Goal: Transaction & Acquisition: Download file/media

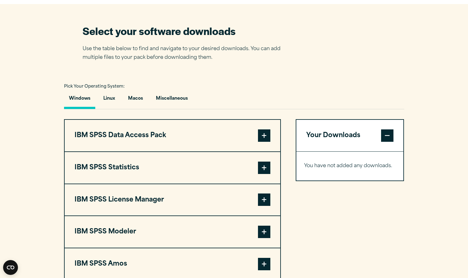
scroll to position [427, 0]
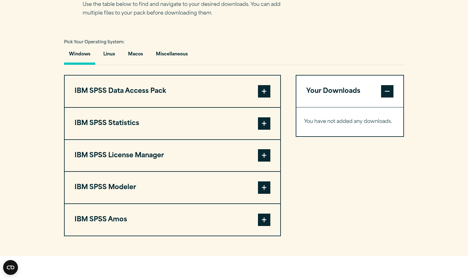
click at [264, 123] on span at bounding box center [264, 123] width 12 height 12
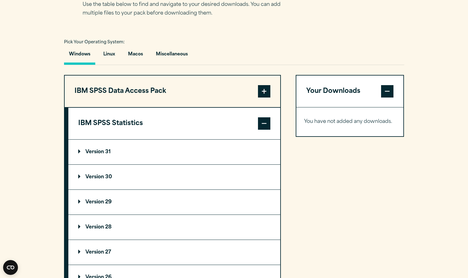
click at [264, 123] on span at bounding box center [264, 123] width 12 height 12
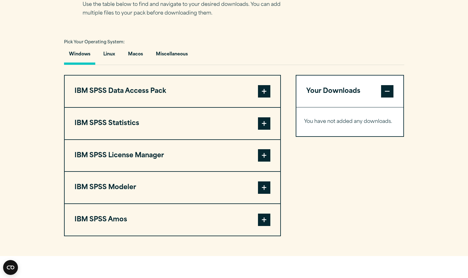
click at [266, 89] on span at bounding box center [264, 91] width 12 height 12
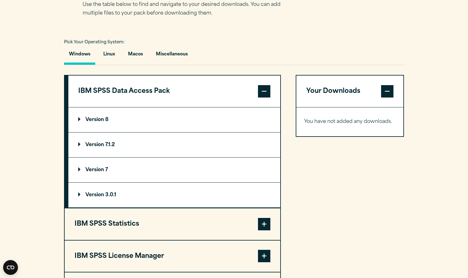
click at [266, 89] on span at bounding box center [264, 91] width 12 height 12
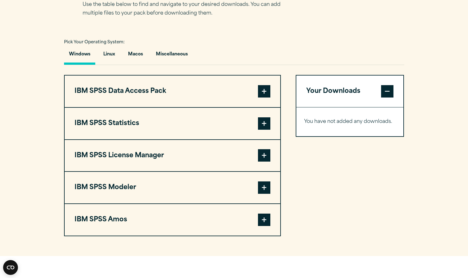
click at [262, 119] on span at bounding box center [264, 123] width 12 height 12
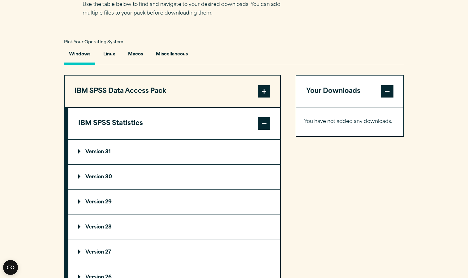
click at [96, 202] on p "Version 29" at bounding box center [94, 202] width 33 height 5
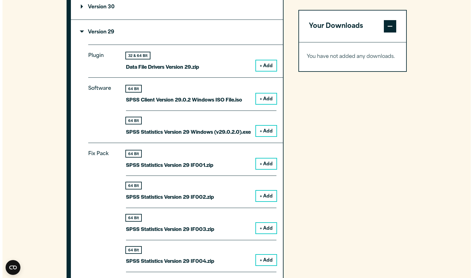
scroll to position [597, 0]
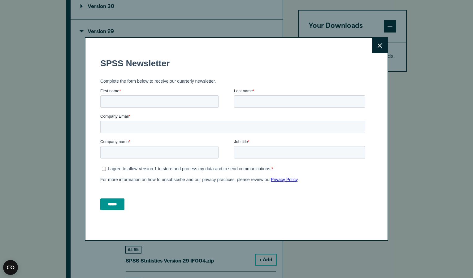
click at [378, 46] on icon at bounding box center [380, 45] width 4 height 5
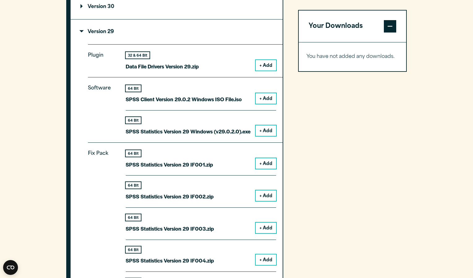
click at [264, 131] on button "+ Add" at bounding box center [266, 130] width 20 height 11
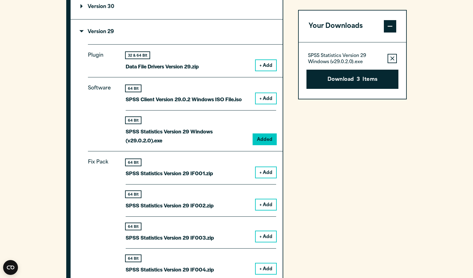
click at [392, 60] on icon "button" at bounding box center [392, 58] width 4 height 4
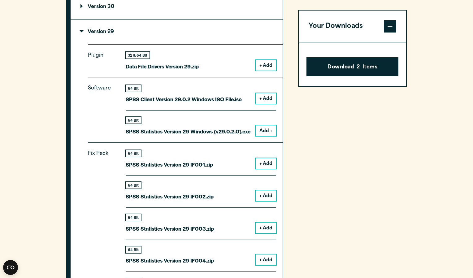
click at [392, 24] on span at bounding box center [390, 26] width 12 height 12
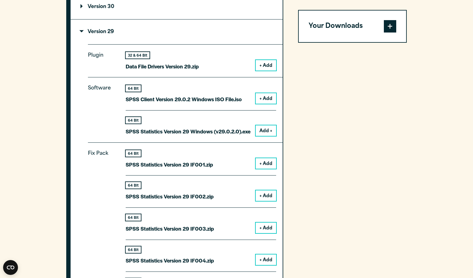
click at [392, 24] on span at bounding box center [390, 26] width 12 height 12
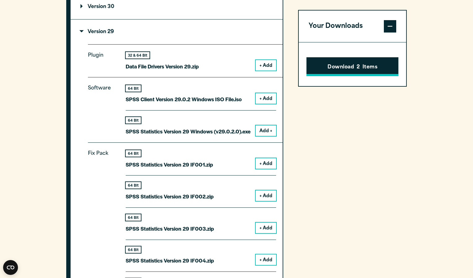
click at [342, 66] on button "Download 2 Items" at bounding box center [352, 66] width 92 height 19
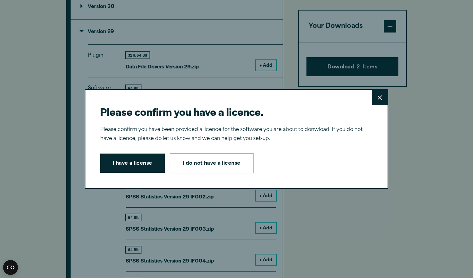
click at [377, 100] on button "Close" at bounding box center [379, 97] width 15 height 15
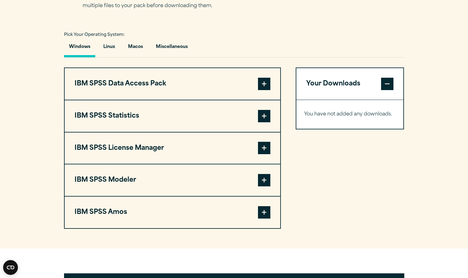
scroll to position [449, 0]
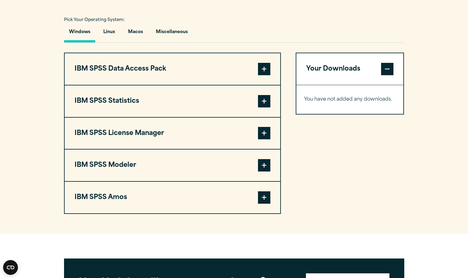
click at [264, 95] on span at bounding box center [264, 101] width 12 height 12
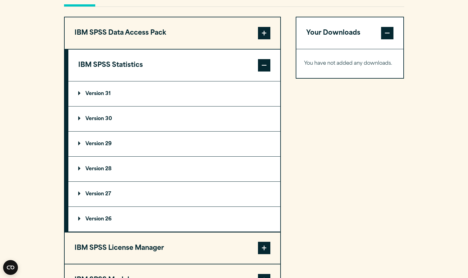
scroll to position [503, 0]
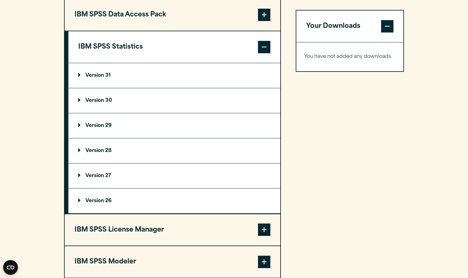
click at [75, 124] on summary "Version 29" at bounding box center [174, 125] width 212 height 25
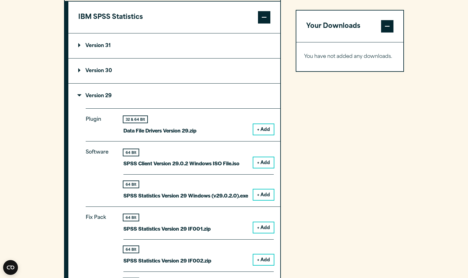
scroll to position [532, 0]
click at [261, 194] on button "+ Add" at bounding box center [264, 195] width 20 height 11
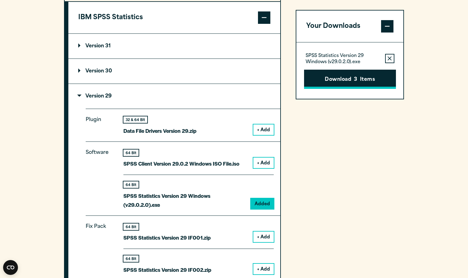
click at [348, 76] on button "Download 3 Items" at bounding box center [350, 79] width 92 height 19
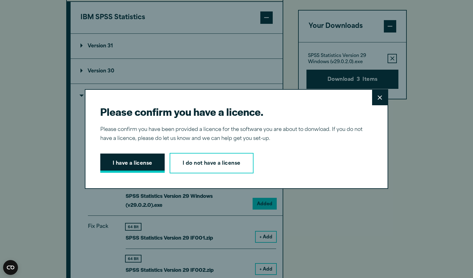
click at [132, 163] on button "I have a license" at bounding box center [132, 163] width 64 height 19
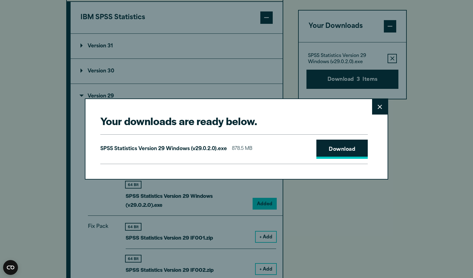
click at [322, 157] on link "Download" at bounding box center [341, 149] width 51 height 19
click at [383, 109] on button "Close" at bounding box center [379, 106] width 15 height 15
